Goal: Information Seeking & Learning: Compare options

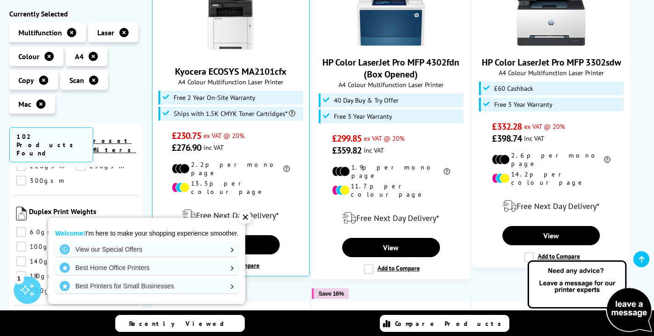
scroll to position [623, 0]
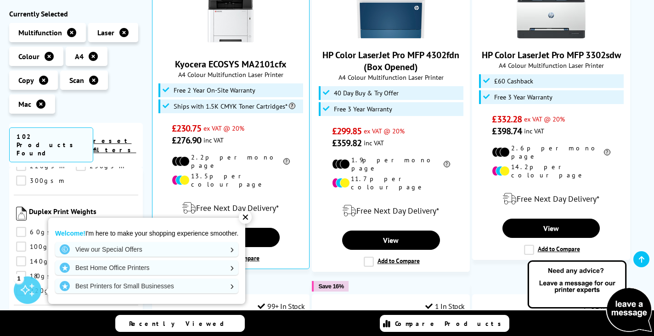
click at [248, 217] on div "✕" at bounding box center [245, 217] width 13 height 13
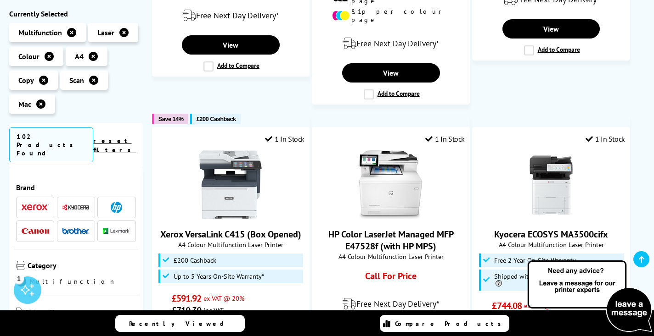
scroll to position [1152, 0]
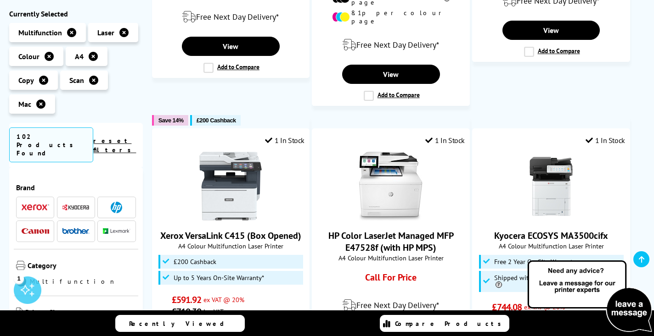
click at [38, 205] on img at bounding box center [36, 208] width 28 height 6
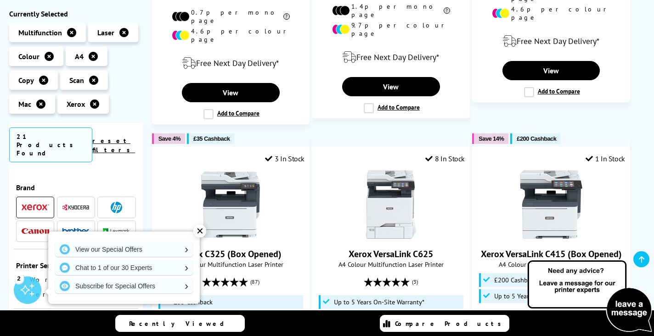
click at [118, 202] on img at bounding box center [116, 207] width 11 height 11
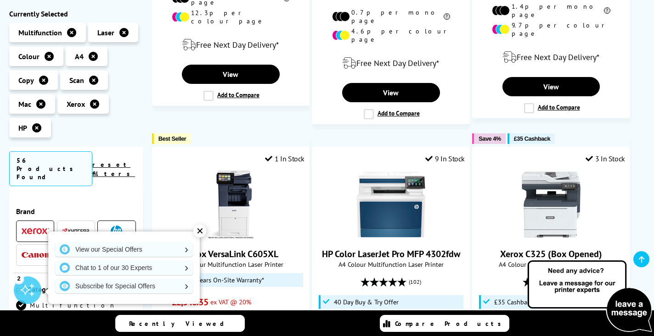
click at [37, 252] on img at bounding box center [36, 255] width 28 height 6
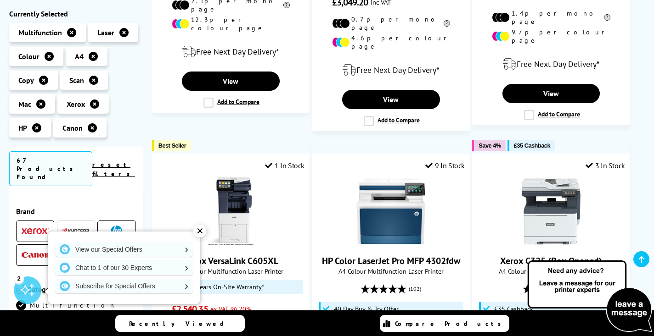
click at [200, 231] on div "✕" at bounding box center [199, 231] width 13 height 13
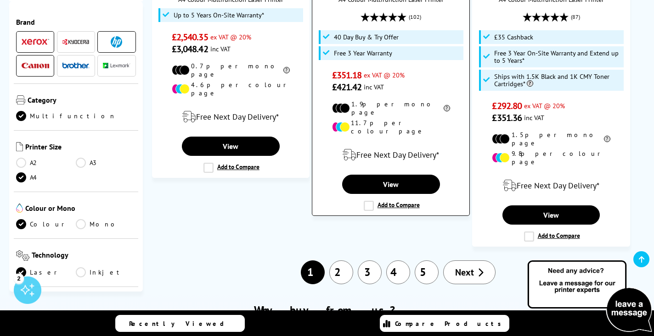
scroll to position [1429, 0]
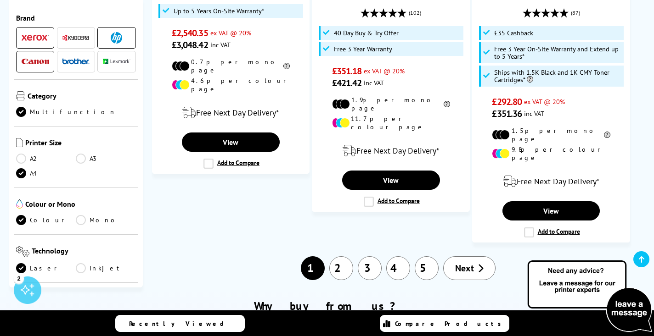
click at [426, 257] on link "5" at bounding box center [427, 269] width 24 height 24
